Goal: Task Accomplishment & Management: Use online tool/utility

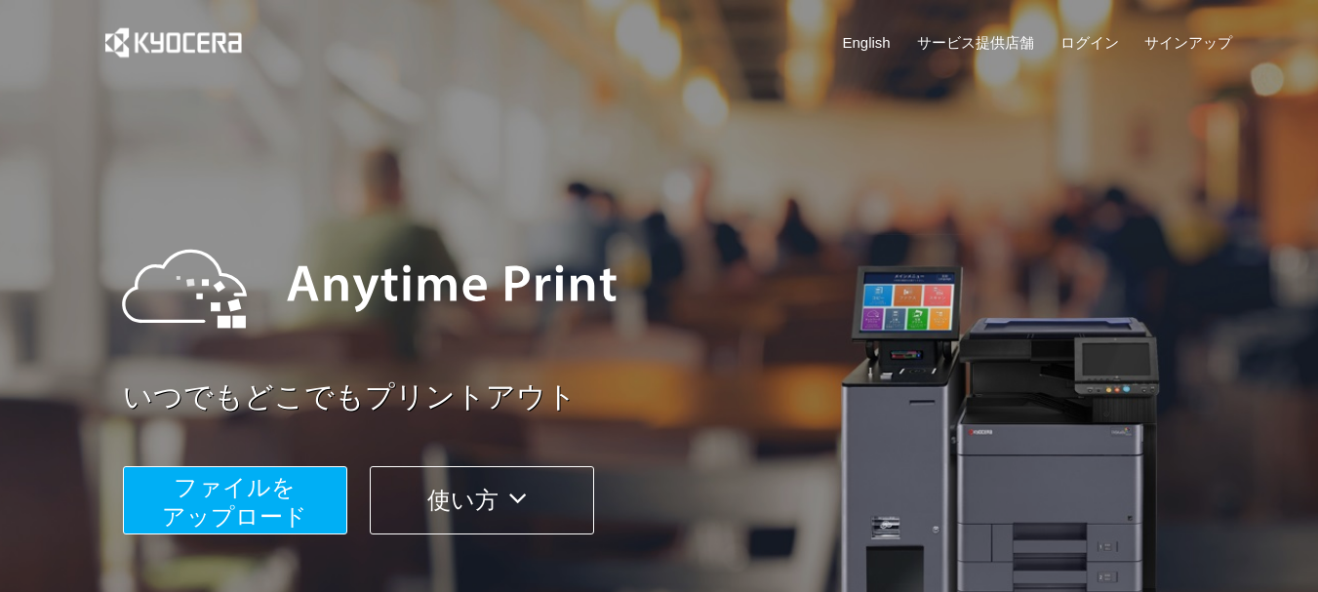
drag, startPoint x: 0, startPoint y: 0, endPoint x: 267, endPoint y: 531, distance: 594.2
click at [267, 530] on span "ファイルを ​​アップロード" at bounding box center [234, 502] width 145 height 56
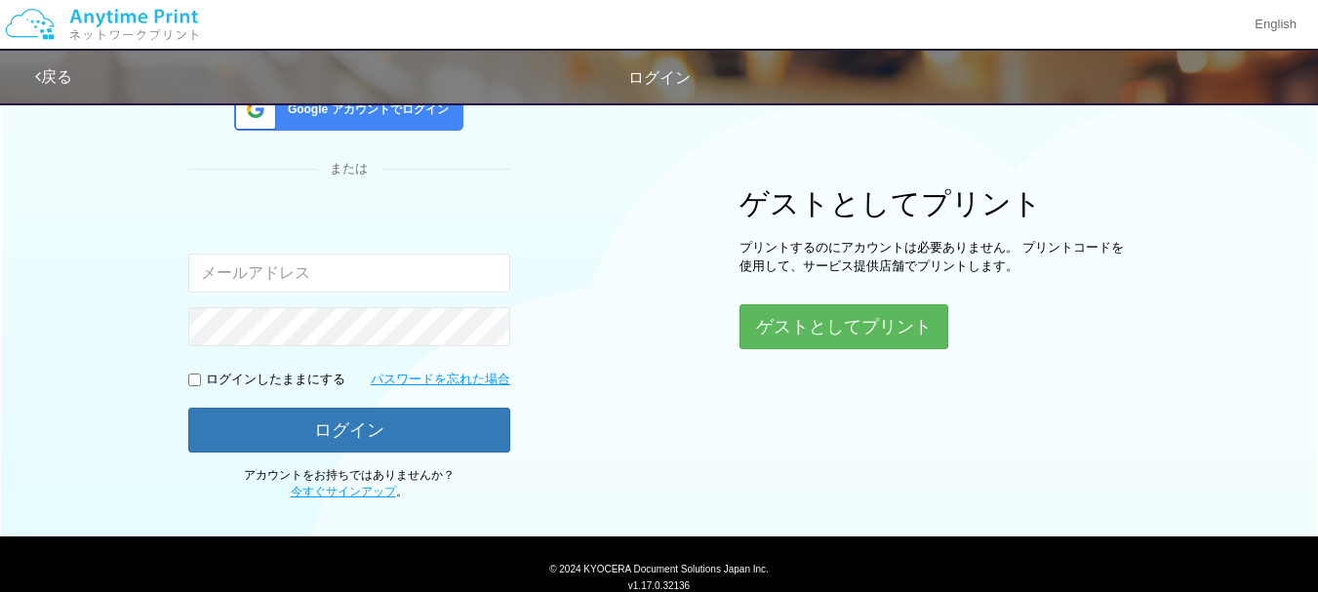
scroll to position [195, 0]
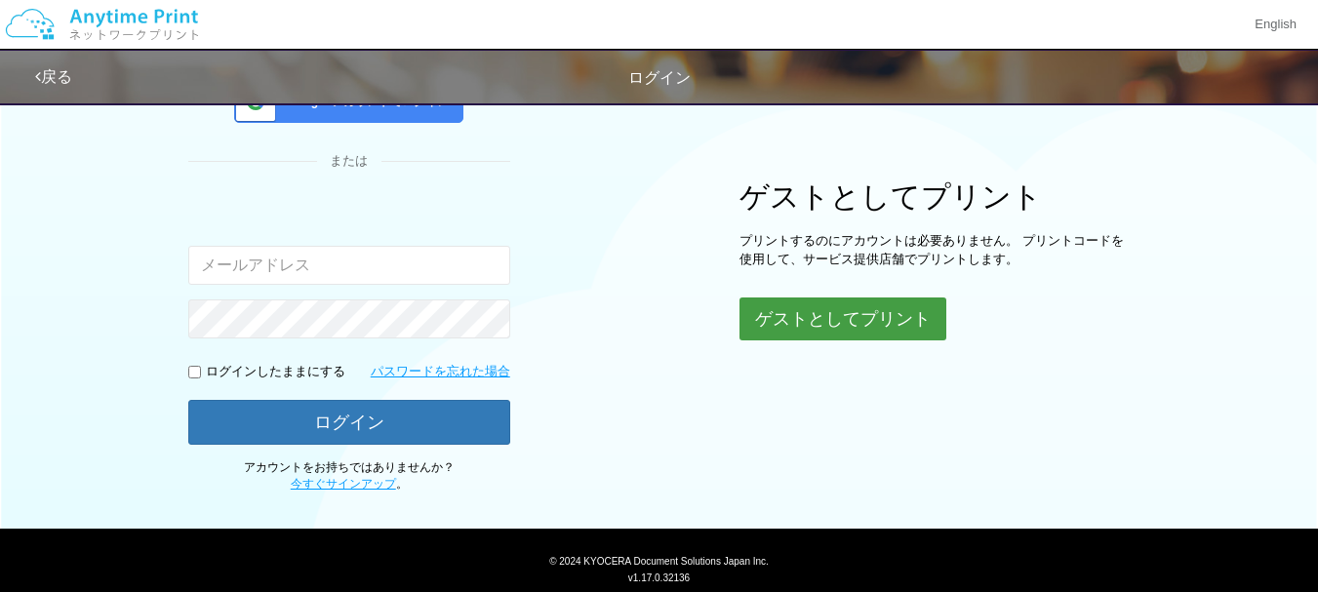
click at [850, 318] on button "ゲストとしてプリント" at bounding box center [842, 319] width 207 height 43
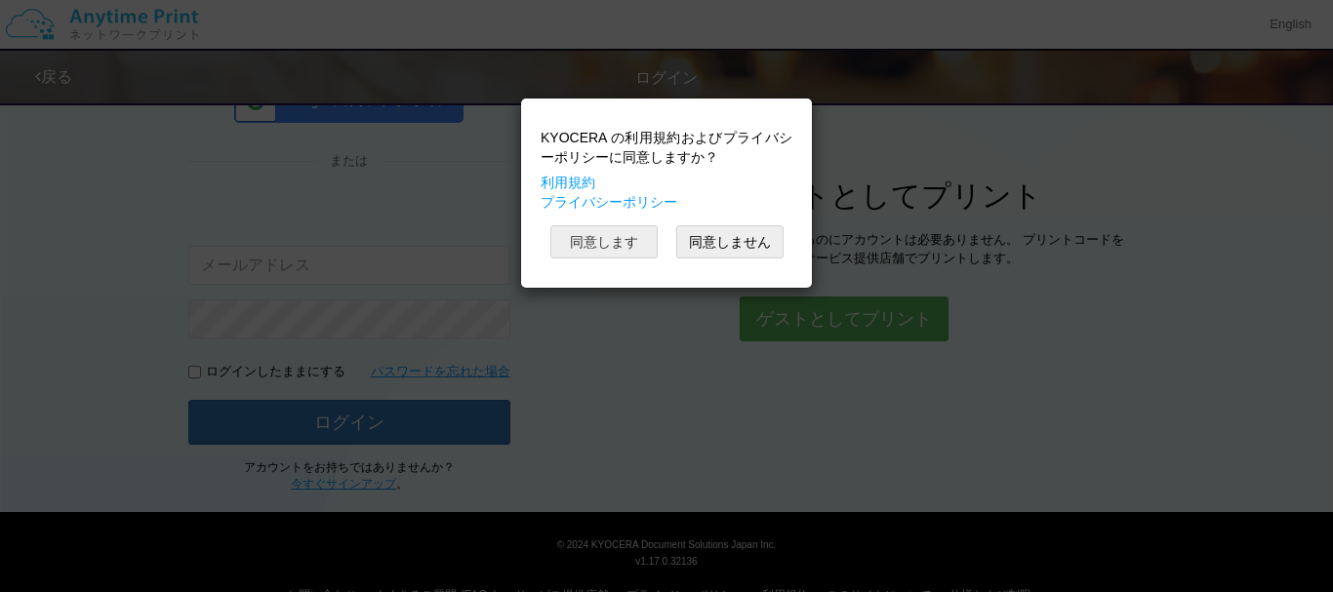
click at [624, 250] on button "同意します" at bounding box center [603, 241] width 107 height 33
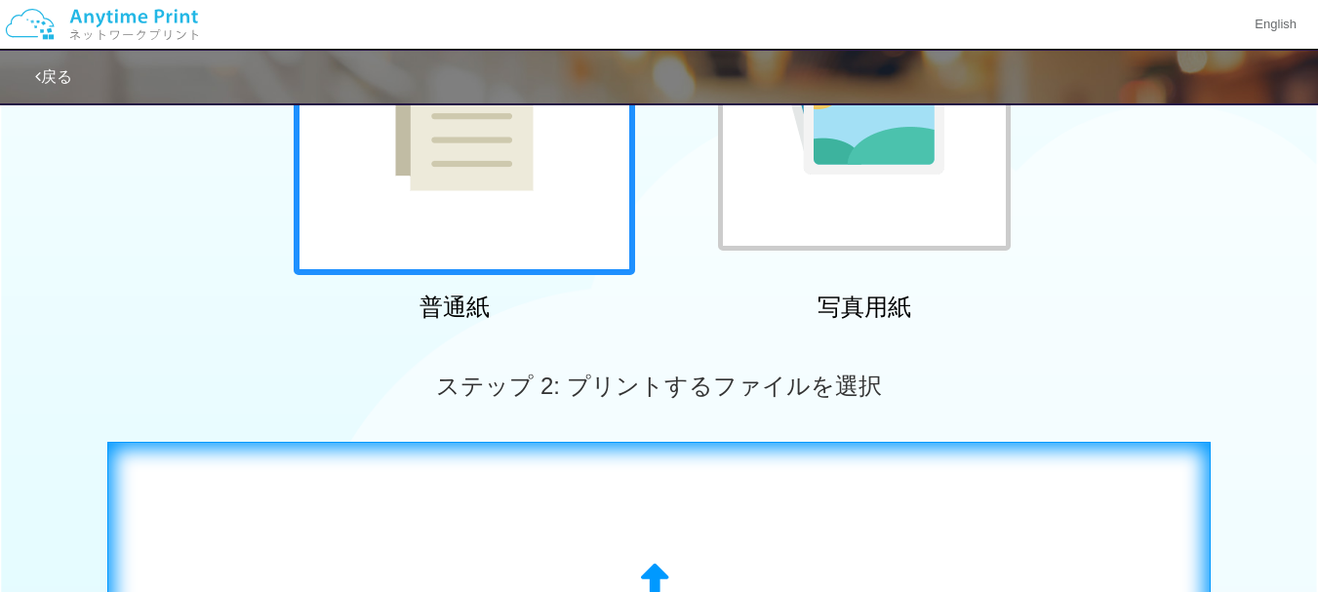
scroll to position [488, 0]
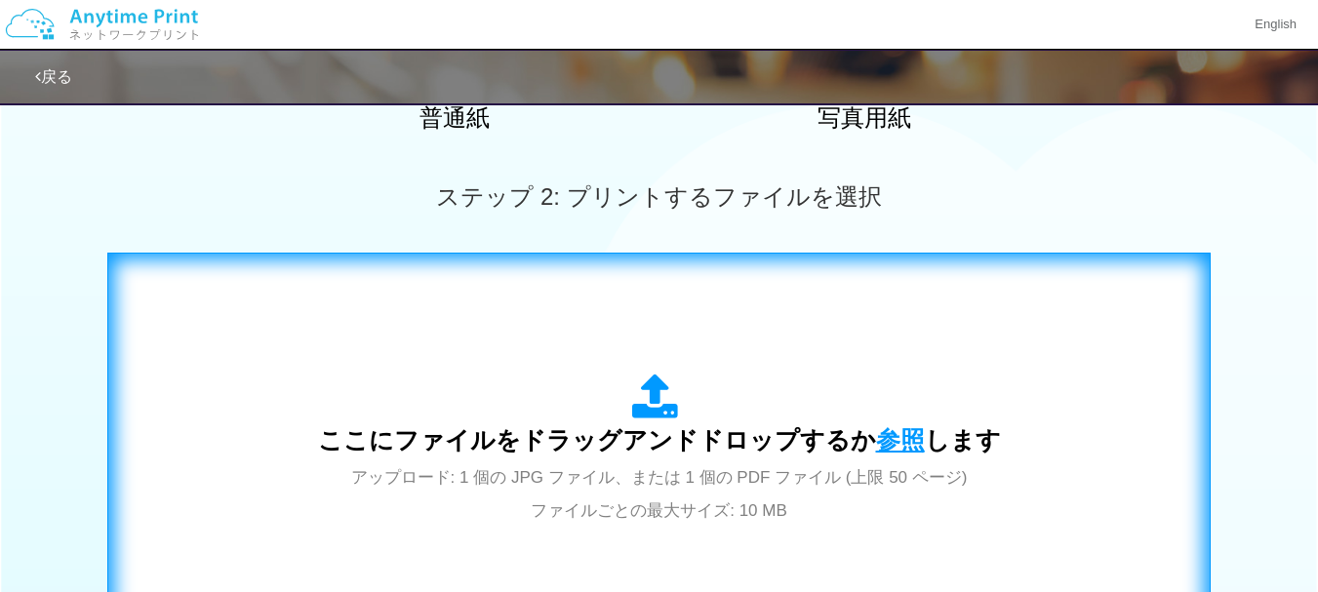
click at [887, 439] on span "参照" at bounding box center [900, 439] width 49 height 27
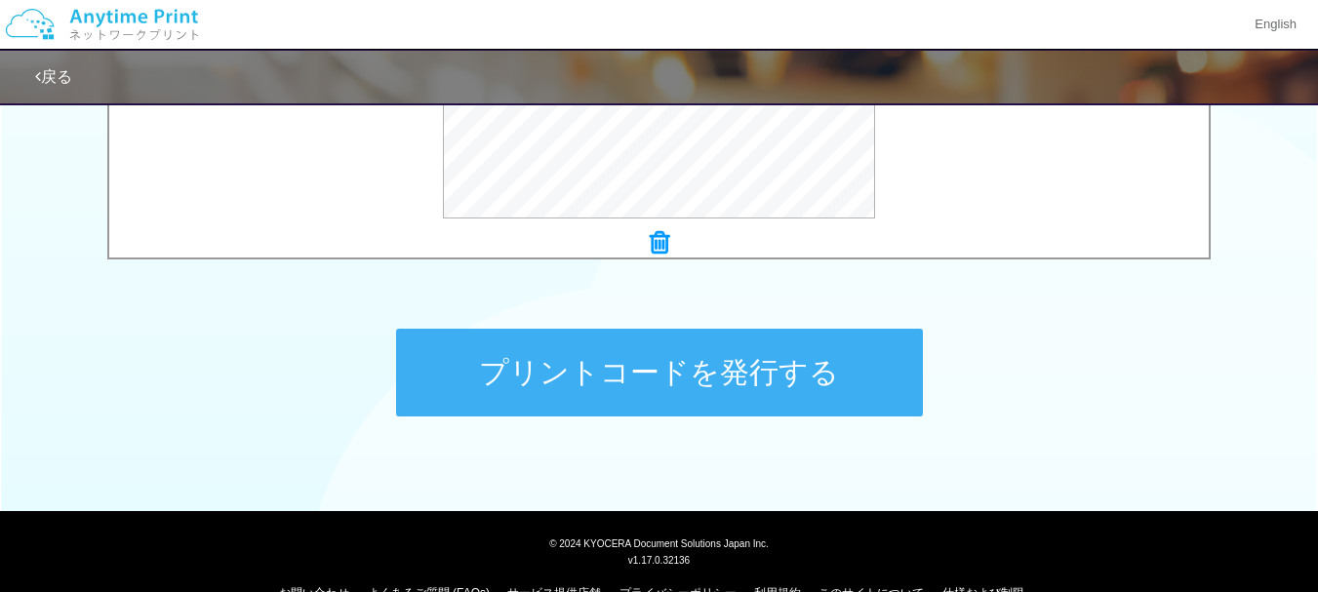
scroll to position [878, 0]
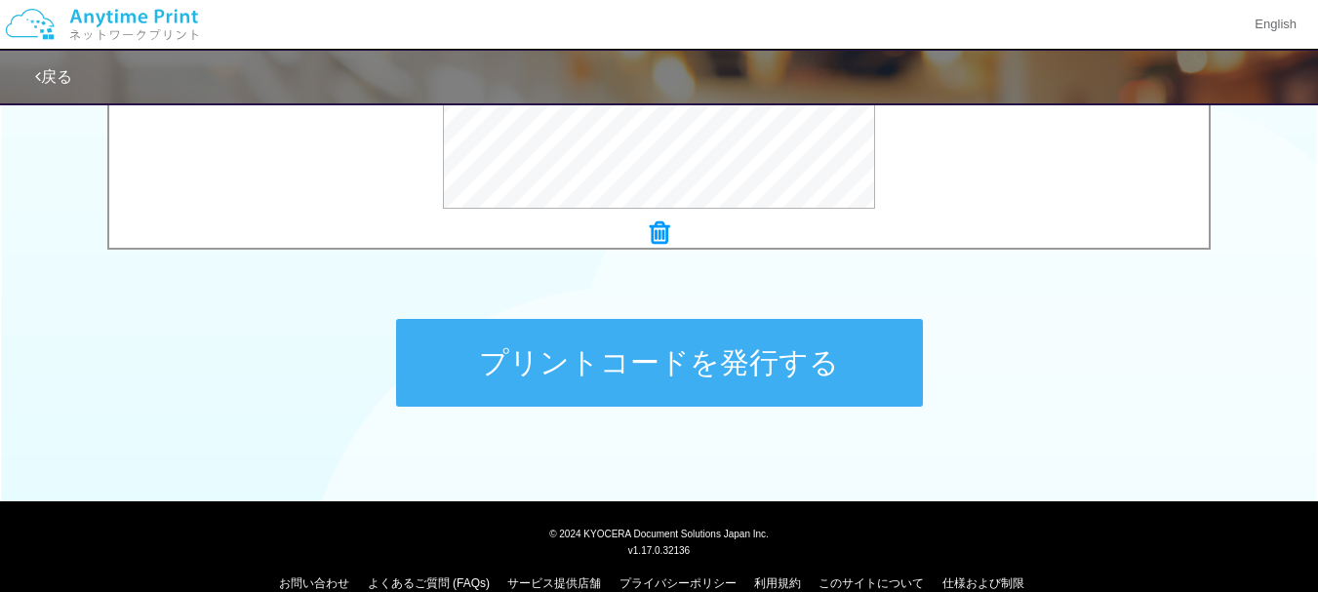
click at [691, 356] on button "プリントコードを発行する" at bounding box center [659, 363] width 527 height 88
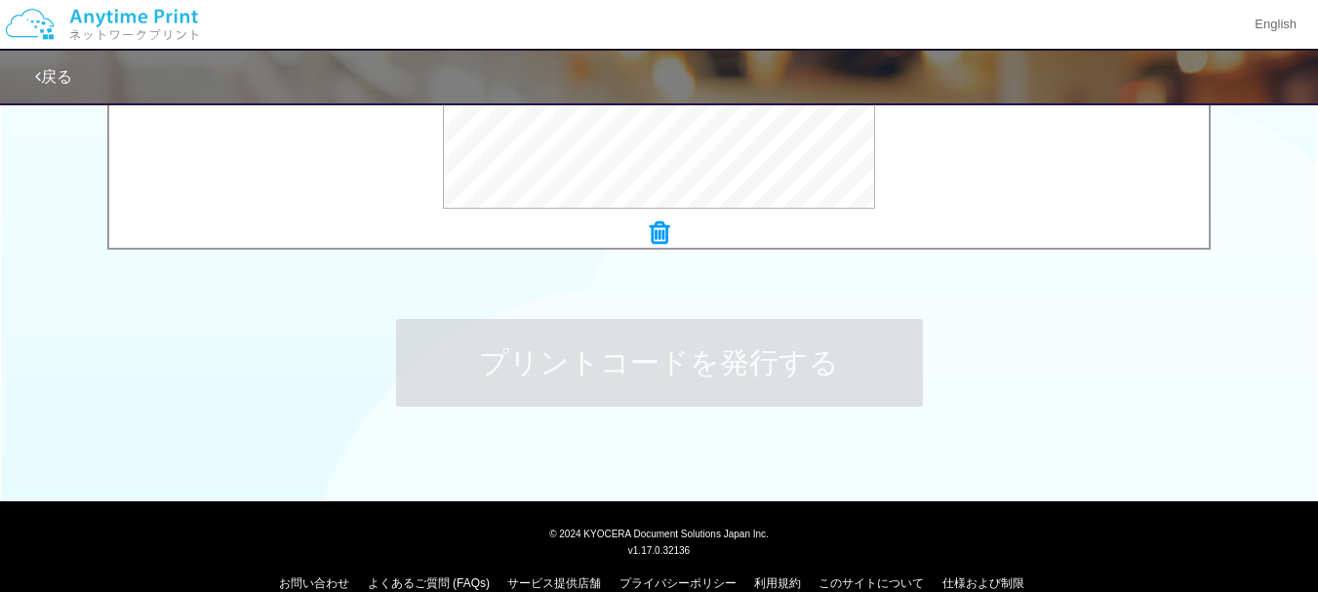
scroll to position [0, 0]
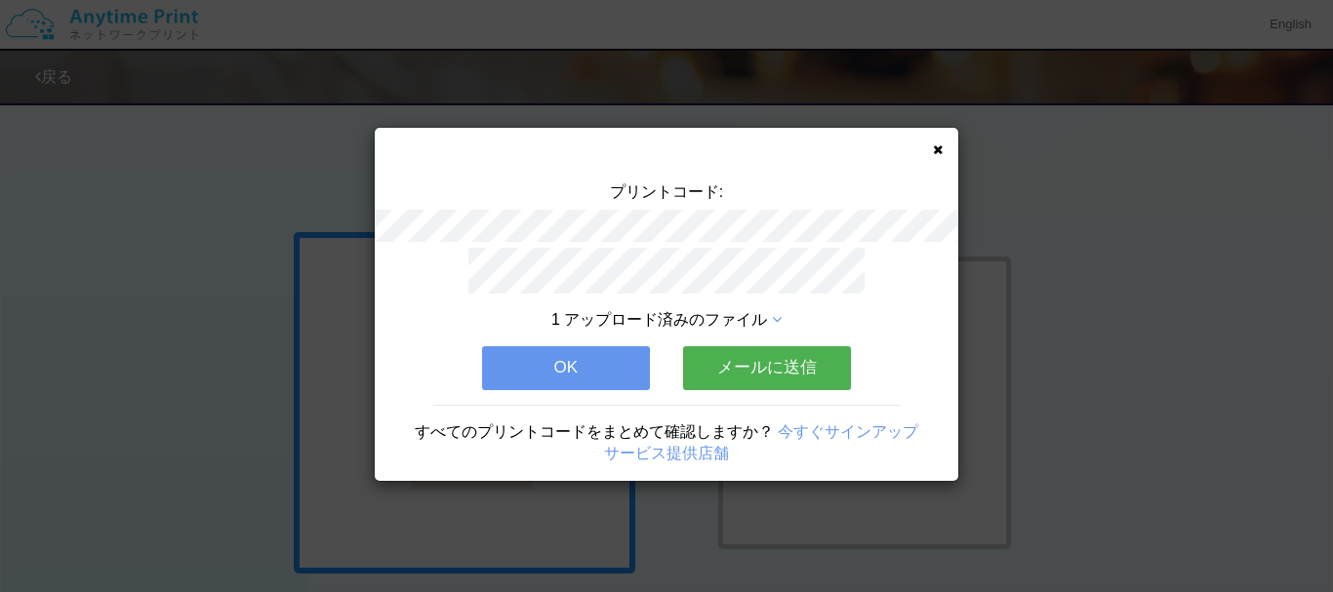
click at [769, 362] on button "メールに送信" at bounding box center [767, 367] width 168 height 43
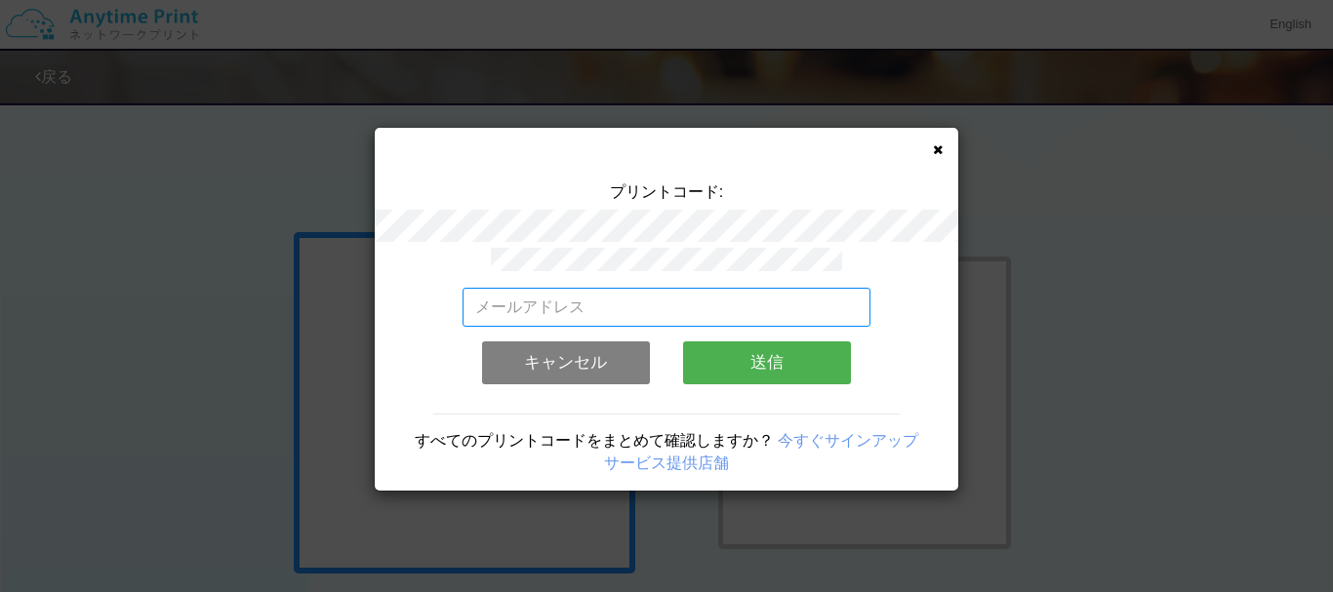
click at [599, 304] on input "email" at bounding box center [666, 307] width 409 height 39
click at [604, 297] on input "email" at bounding box center [666, 307] width 409 height 39
type input "[EMAIL_ADDRESS][DOMAIN_NAME]"
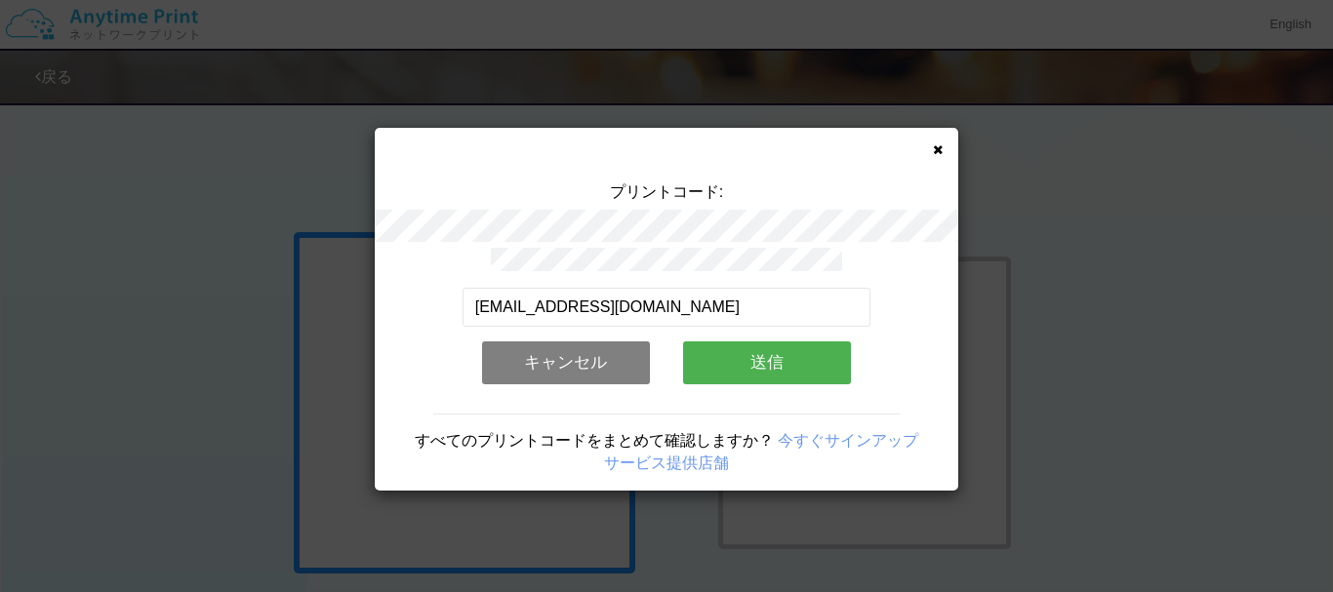
click at [749, 347] on button "送信" at bounding box center [767, 362] width 168 height 43
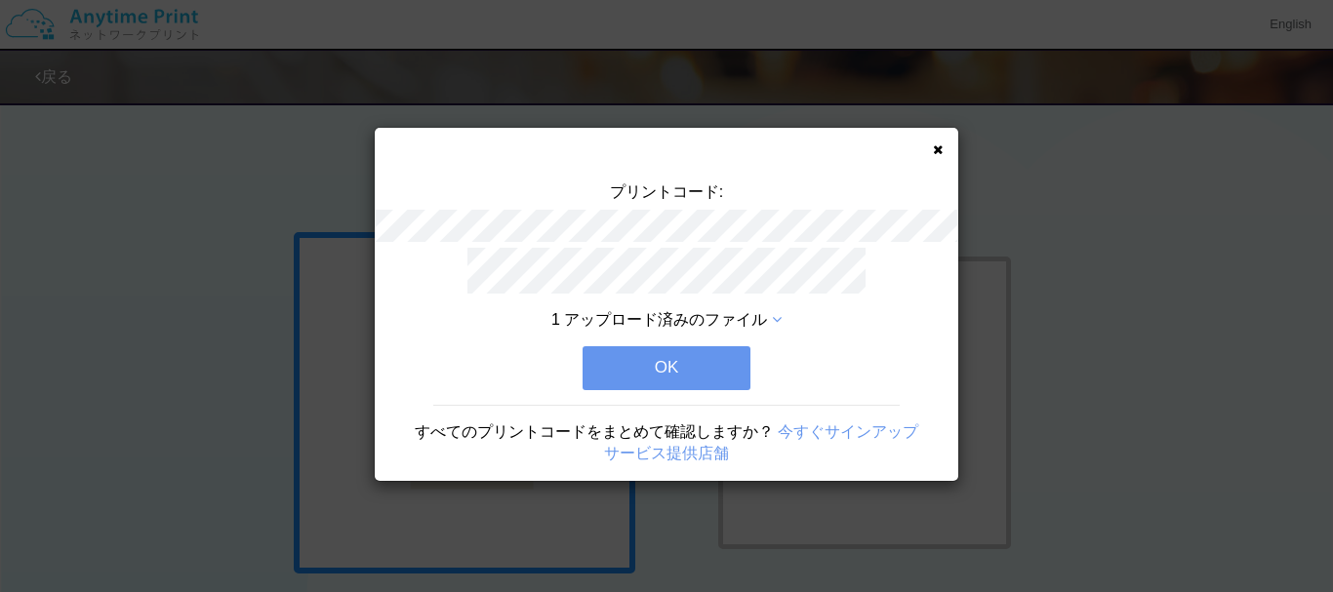
click at [708, 379] on button "OK" at bounding box center [666, 367] width 168 height 43
